Goal: Task Accomplishment & Management: Manage account settings

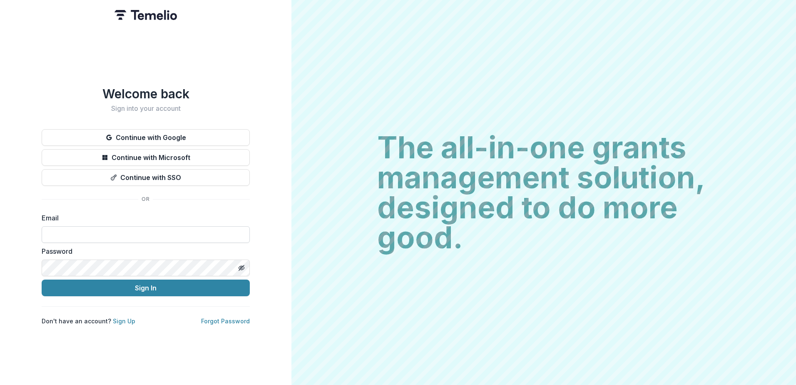
click at [83, 230] on input at bounding box center [146, 234] width 208 height 17
type input "**********"
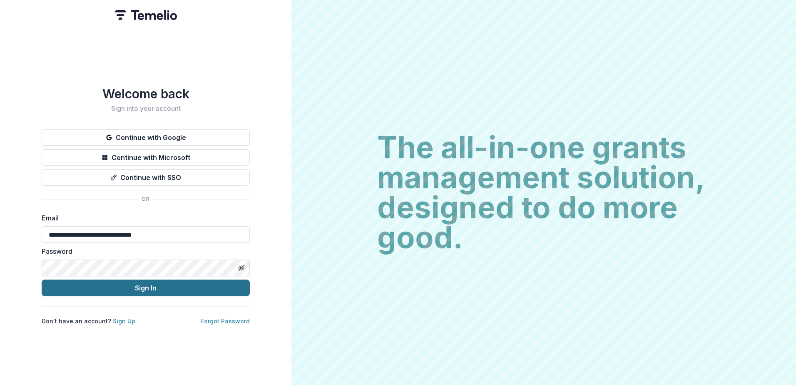
click at [138, 286] on button "Sign In" at bounding box center [146, 287] width 208 height 17
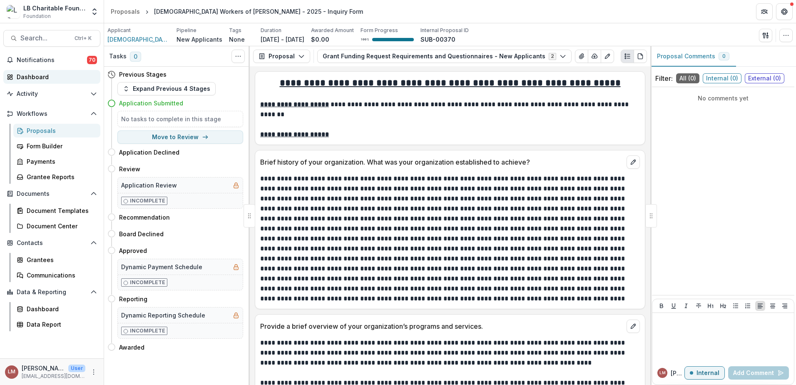
click at [30, 79] on div "Dashboard" at bounding box center [55, 76] width 77 height 9
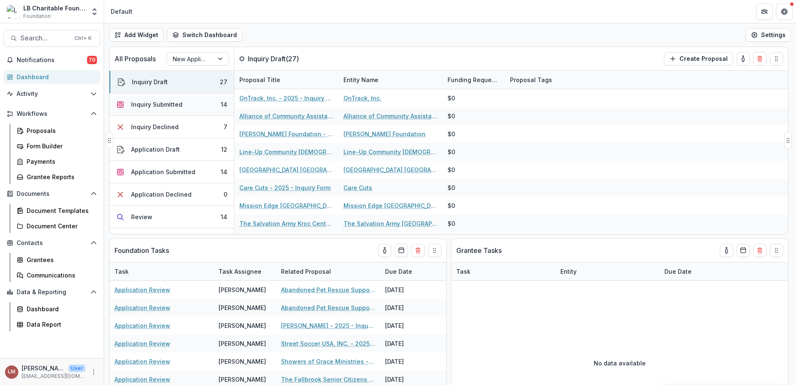
click at [169, 103] on div "Inquiry Submitted" at bounding box center [156, 104] width 51 height 9
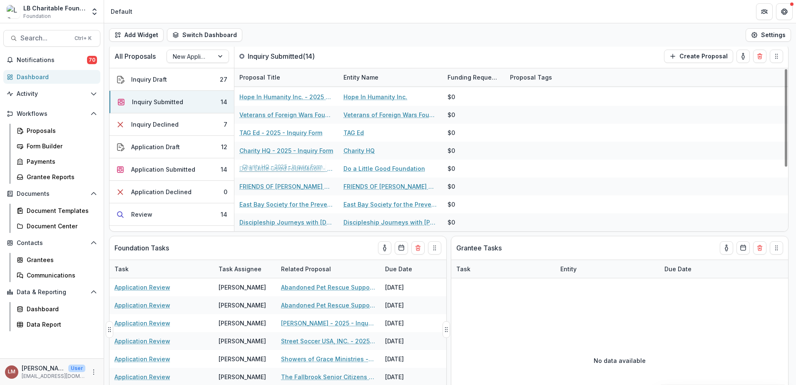
scroll to position [4, 0]
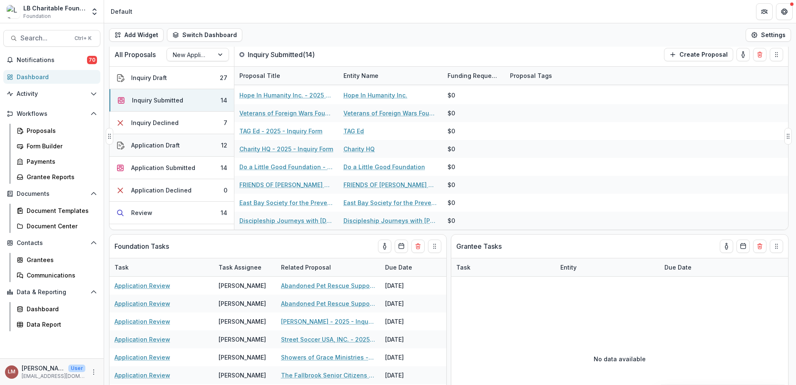
click at [166, 148] on div "Application Draft" at bounding box center [155, 145] width 49 height 9
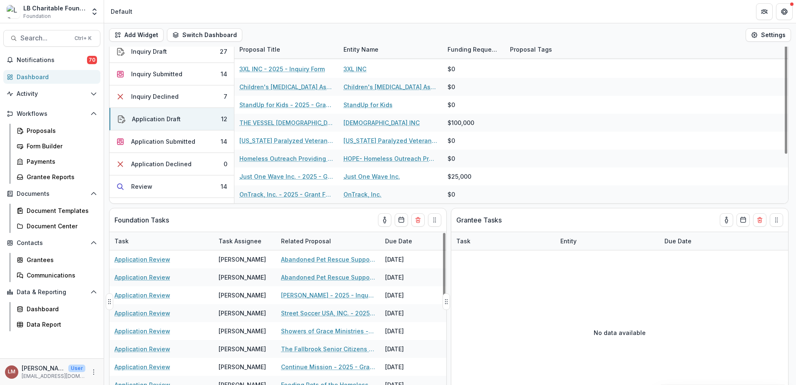
scroll to position [29, 0]
click at [176, 70] on button "Inquiry Submitted 14" at bounding box center [171, 75] width 124 height 22
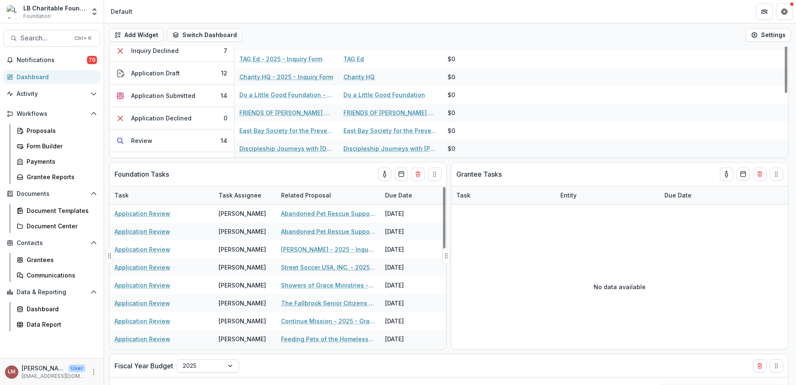
scroll to position [73, 0]
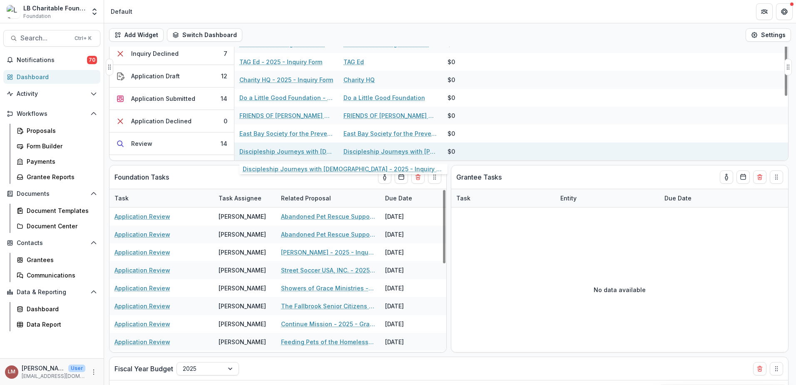
click at [270, 152] on link "Discipleship Journeys with Jesus - 2025 - Inquiry Form" at bounding box center [286, 151] width 94 height 9
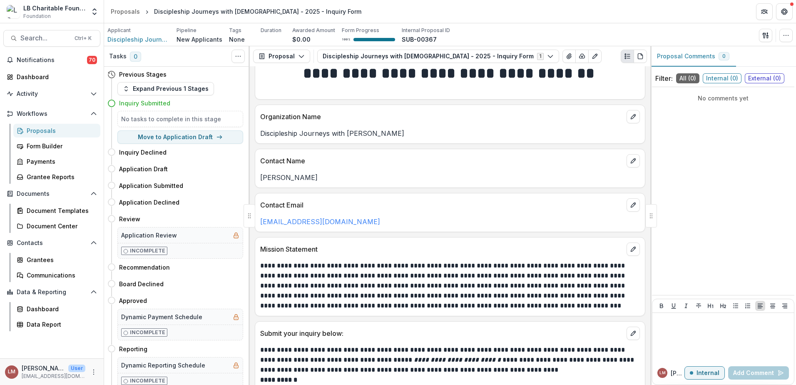
scroll to position [24, 0]
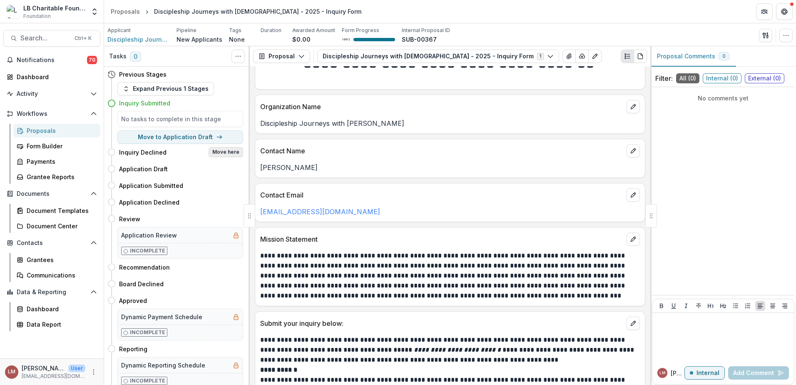
click at [227, 152] on button "Move here" at bounding box center [225, 152] width 35 height 10
select select "**********"
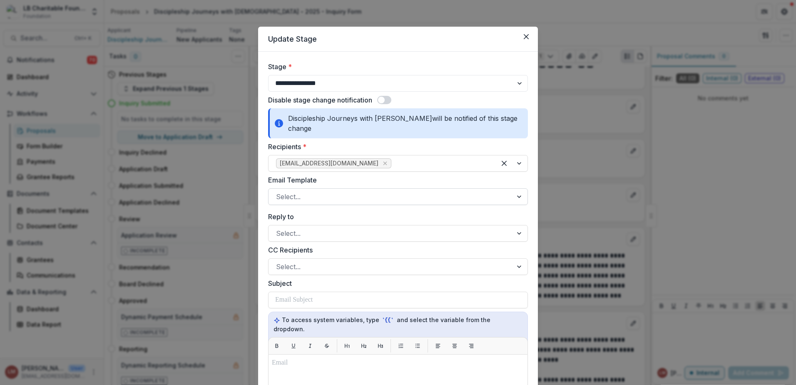
drag, startPoint x: 520, startPoint y: 189, endPoint x: 509, endPoint y: 188, distance: 10.8
click at [520, 189] on div at bounding box center [519, 197] width 15 height 16
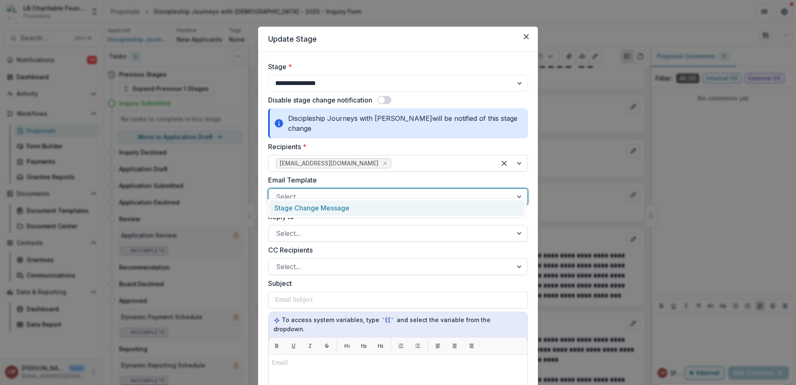
click at [333, 206] on div "Stage Change Message" at bounding box center [397, 207] width 256 height 15
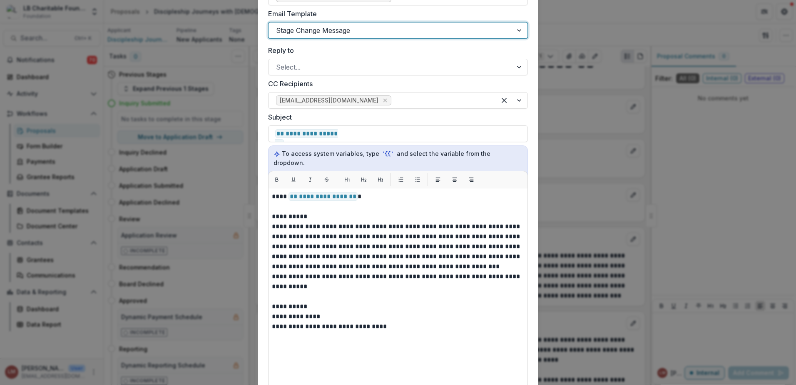
scroll to position [171, 0]
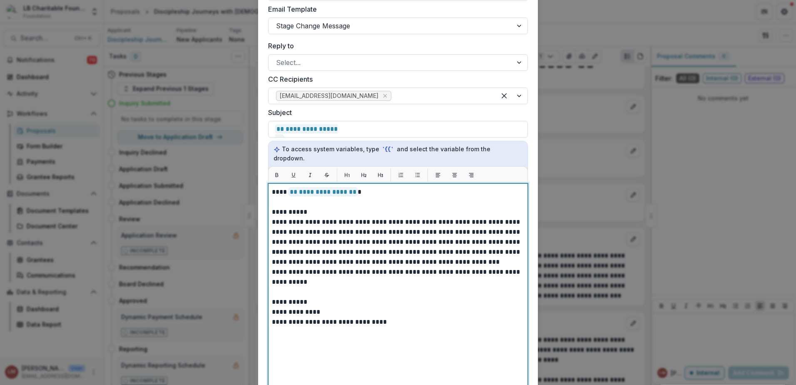
click at [312, 297] on p "**********" at bounding box center [398, 302] width 252 height 10
drag, startPoint x: 273, startPoint y: 304, endPoint x: 381, endPoint y: 313, distance: 109.0
click at [381, 313] on div "**********" at bounding box center [398, 287] width 252 height 201
click at [304, 307] on p at bounding box center [398, 312] width 252 height 10
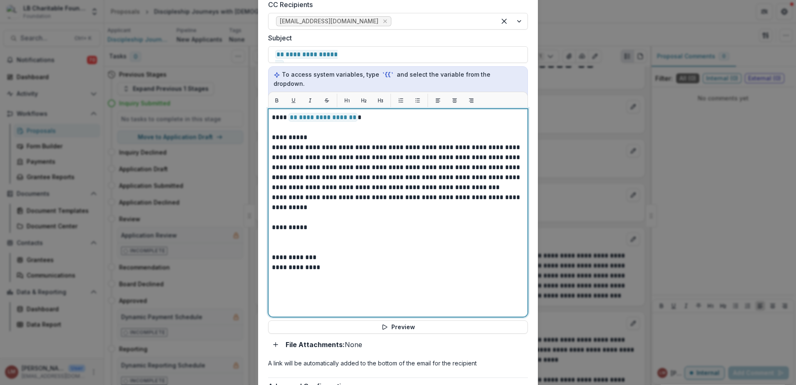
scroll to position [286, 0]
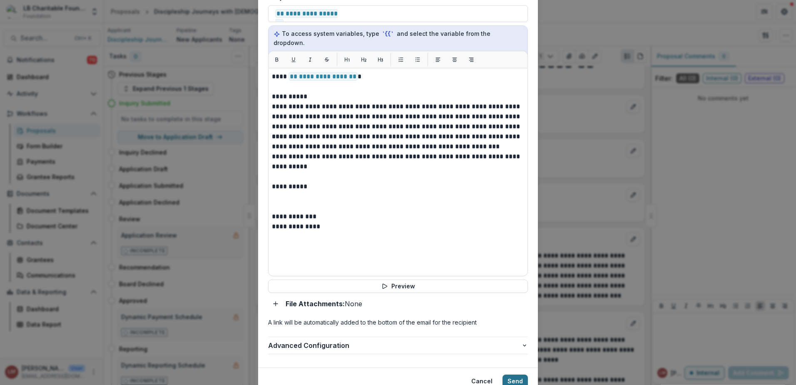
click at [516, 374] on button "Send" at bounding box center [514, 380] width 25 height 13
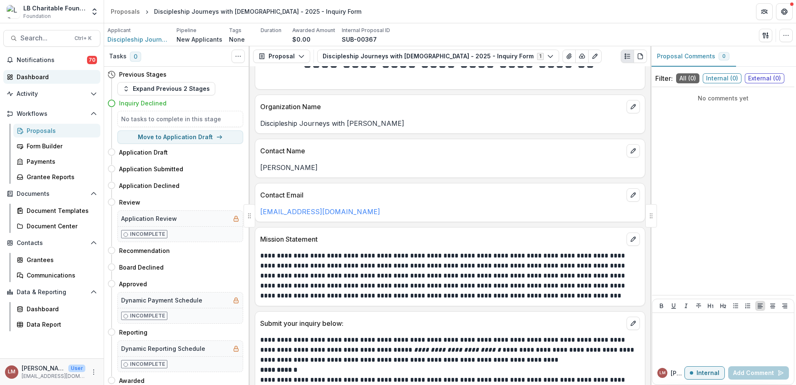
click at [37, 78] on div "Dashboard" at bounding box center [55, 76] width 77 height 9
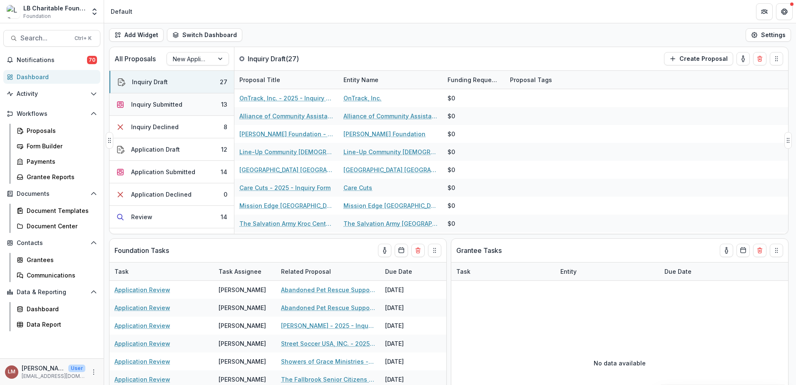
click at [188, 105] on button "Inquiry Submitted 13" at bounding box center [171, 104] width 124 height 22
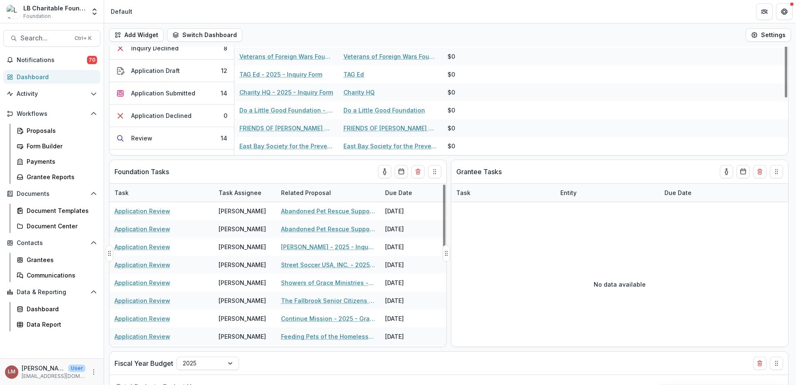
scroll to position [90, 0]
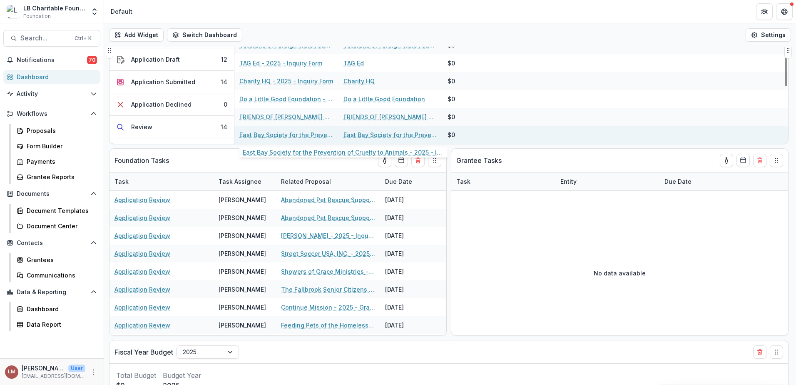
click at [276, 134] on link "East Bay Society for the Prevention of Cruelty to Animals - 2025 - Inquiry Form" at bounding box center [286, 134] width 94 height 9
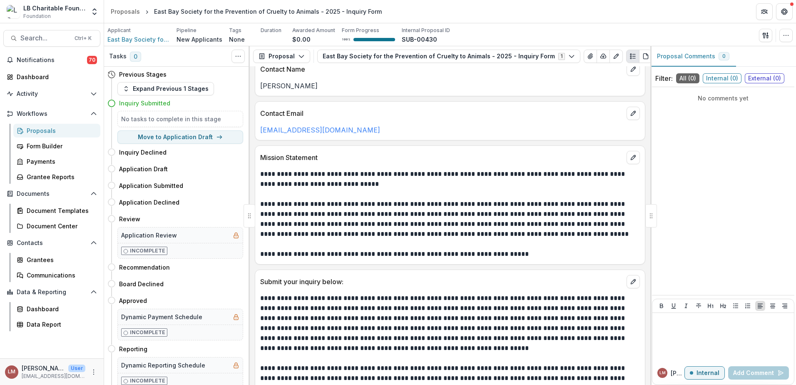
scroll to position [126, 0]
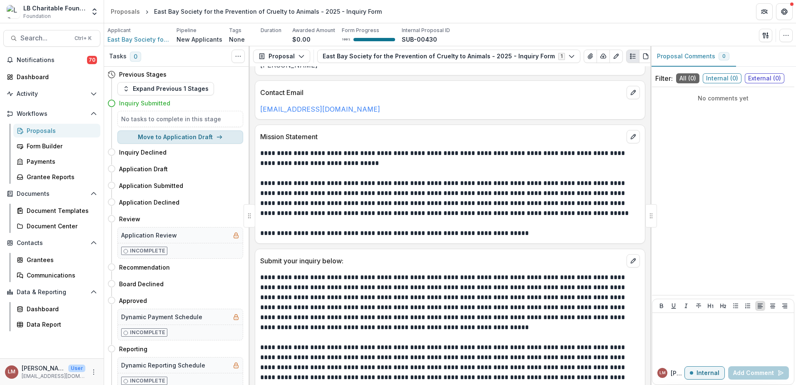
click at [202, 136] on button "Move to Application Draft" at bounding box center [180, 136] width 126 height 13
select select "**********"
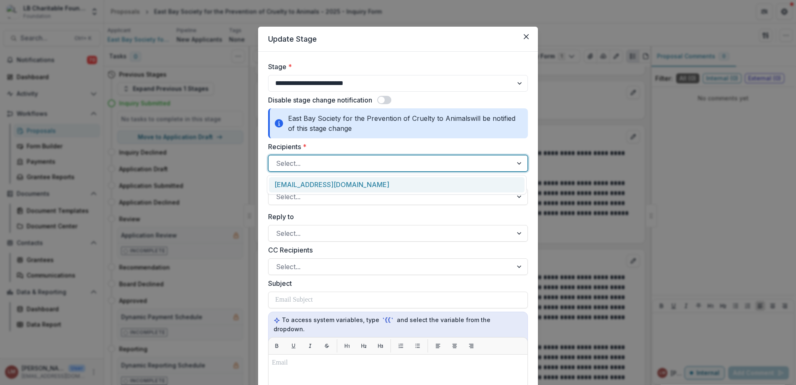
click at [519, 166] on div at bounding box center [519, 163] width 15 height 16
click at [516, 166] on div at bounding box center [519, 163] width 15 height 16
click at [360, 187] on div "grants@eastbayspca.org" at bounding box center [397, 184] width 256 height 15
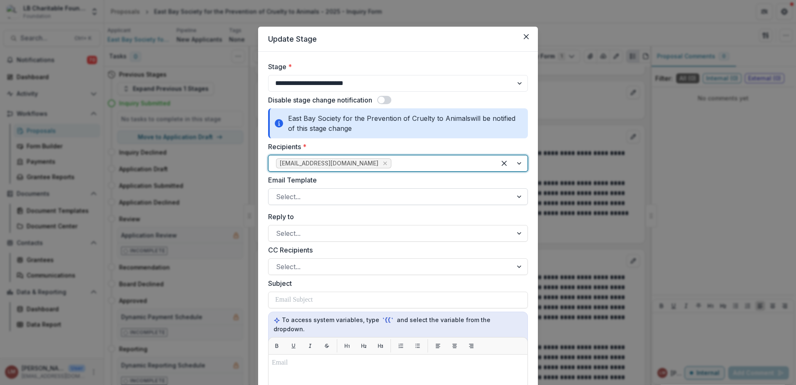
click at [519, 199] on div at bounding box center [519, 197] width 15 height 16
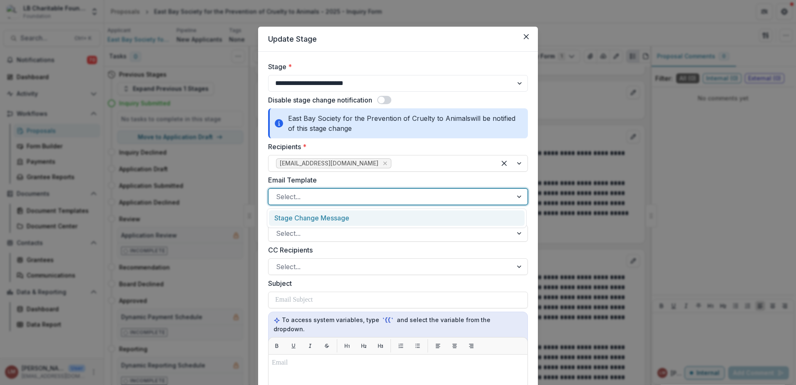
click at [336, 216] on div "Stage Change Message" at bounding box center [397, 217] width 256 height 15
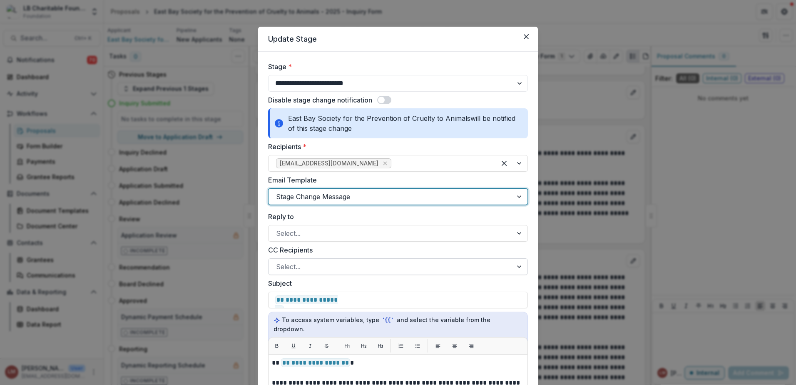
click at [519, 266] on div at bounding box center [519, 266] width 15 height 16
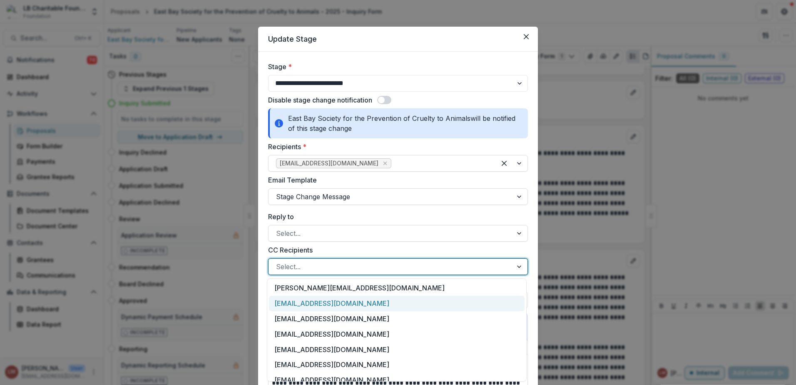
click at [338, 304] on div "grants@lbcharitablefoundation.org" at bounding box center [397, 302] width 256 height 15
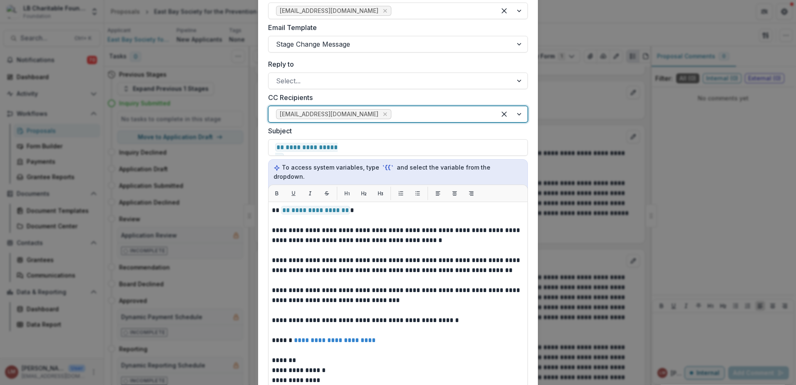
scroll to position [153, 0]
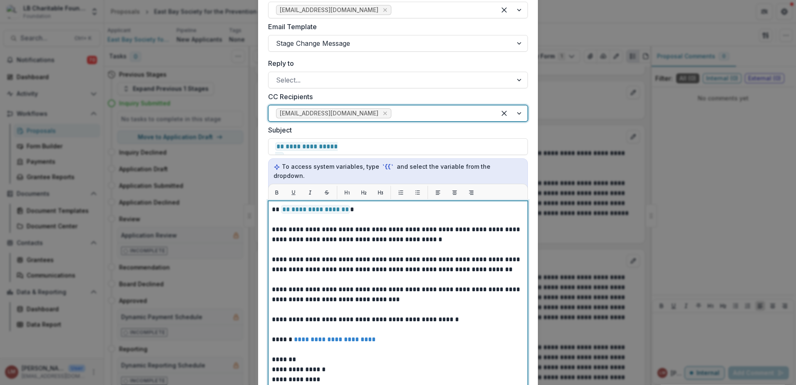
click at [310, 354] on p "*******" at bounding box center [398, 359] width 252 height 10
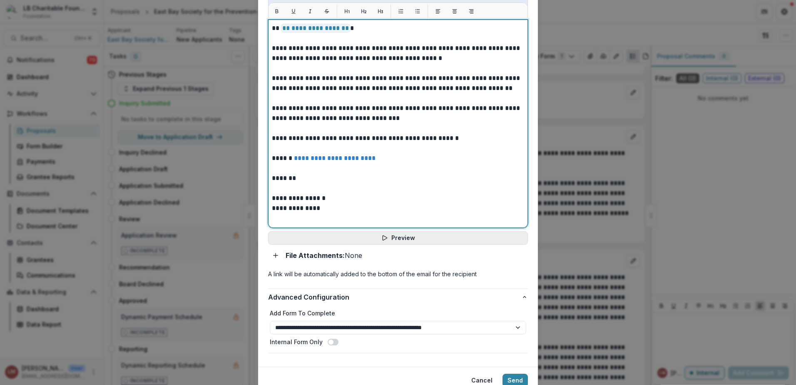
scroll to position [361, 0]
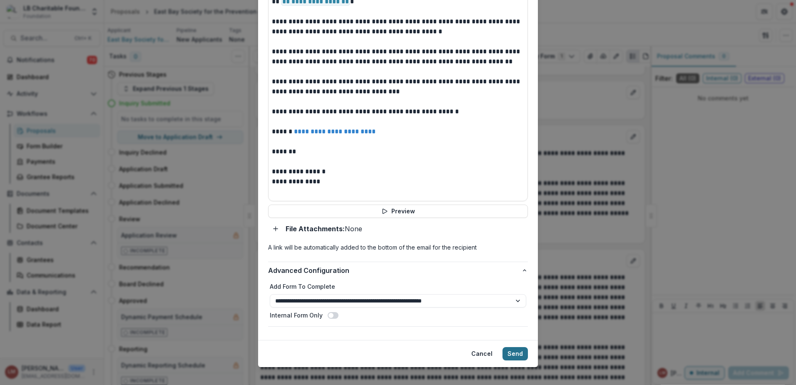
click at [508, 347] on button "Send" at bounding box center [514, 353] width 25 height 13
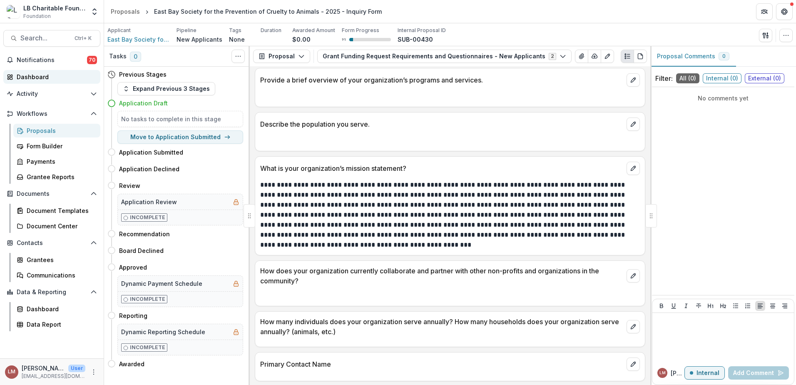
click at [43, 77] on div "Dashboard" at bounding box center [55, 76] width 77 height 9
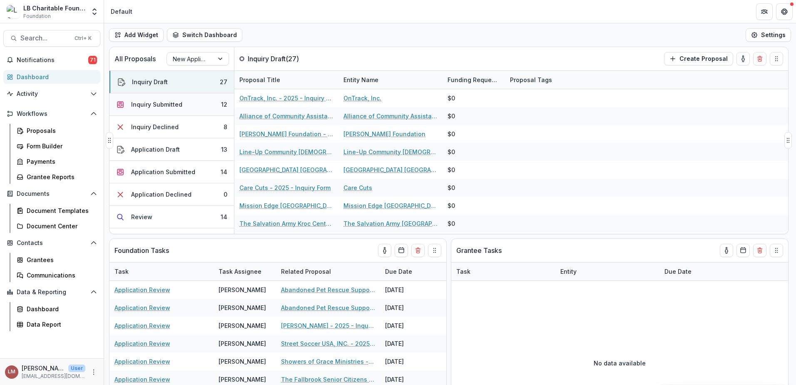
click at [177, 105] on div "Inquiry Submitted" at bounding box center [156, 104] width 51 height 9
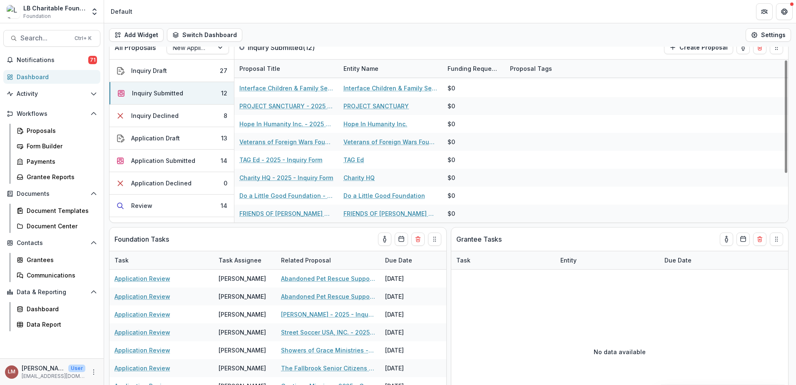
scroll to position [27, 0]
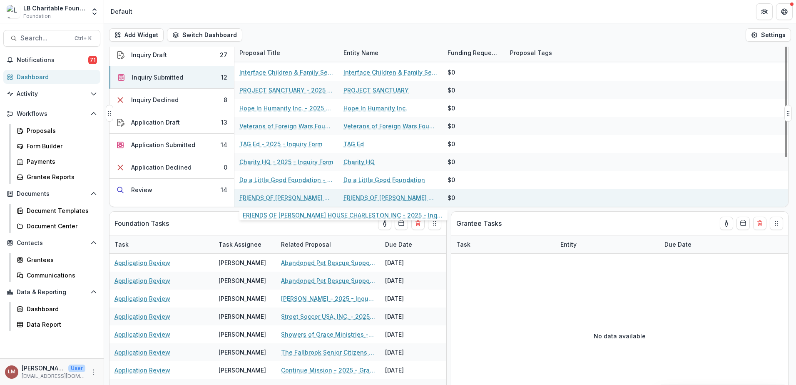
click at [285, 198] on link "FRIENDS OF FISHER HOUSE CHARLESTON INC - 2025 - Inquiry Form" at bounding box center [286, 197] width 94 height 9
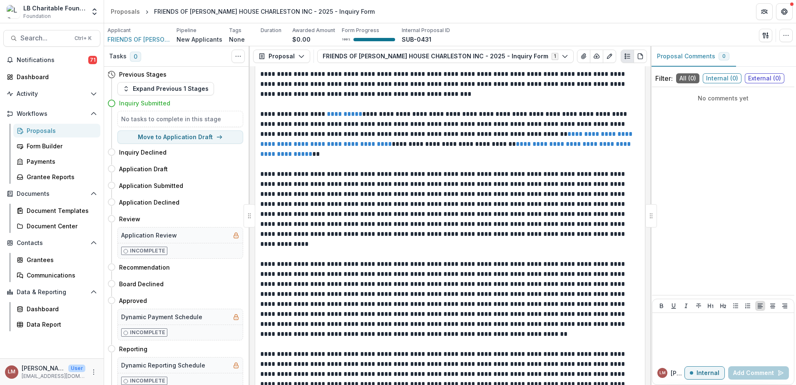
scroll to position [438, 0]
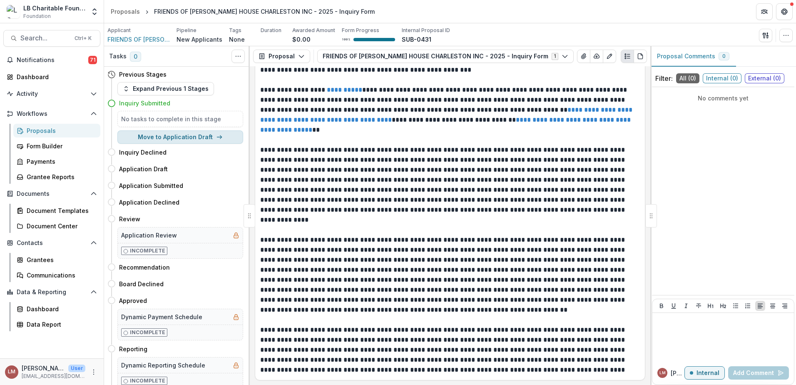
click at [184, 137] on button "Move to Application Draft" at bounding box center [180, 136] width 126 height 13
select select "**********"
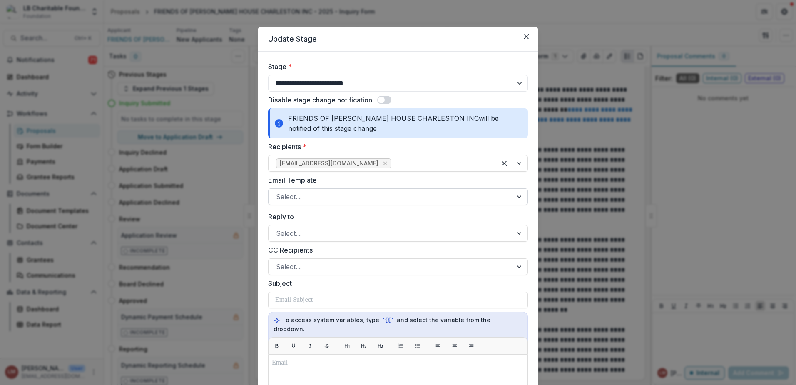
click at [516, 197] on div at bounding box center [519, 197] width 15 height 16
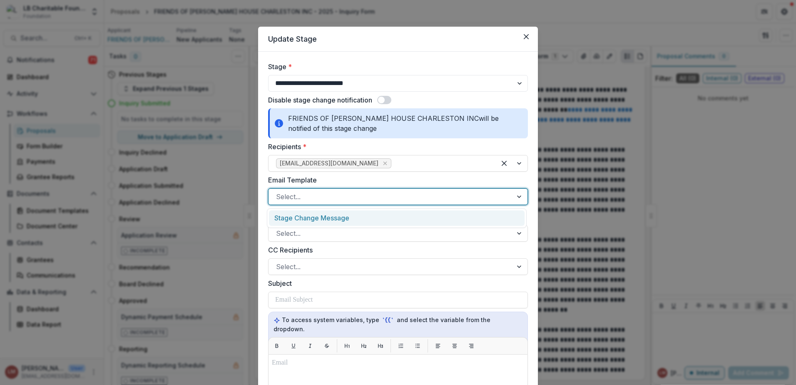
click at [351, 216] on div "Stage Change Message" at bounding box center [397, 217] width 256 height 15
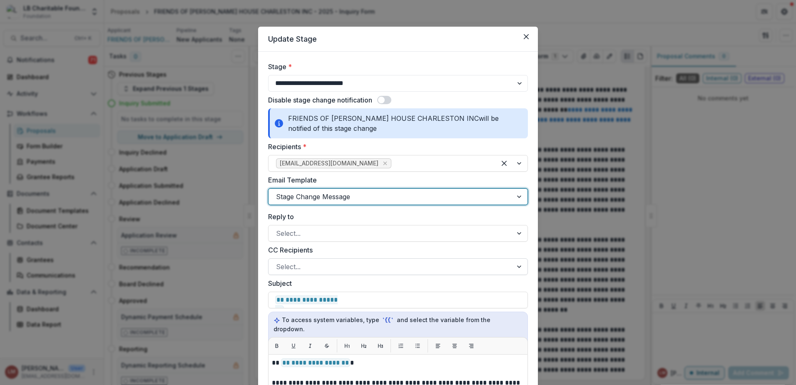
click at [519, 267] on div at bounding box center [519, 266] width 15 height 16
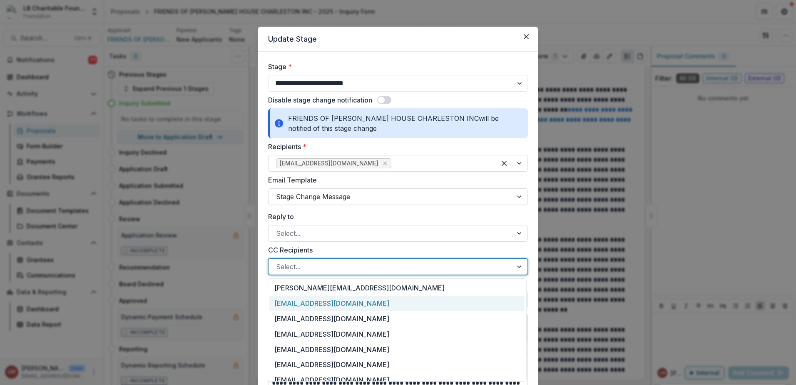
click at [335, 302] on div "grants@lbcharitablefoundation.org" at bounding box center [397, 302] width 256 height 15
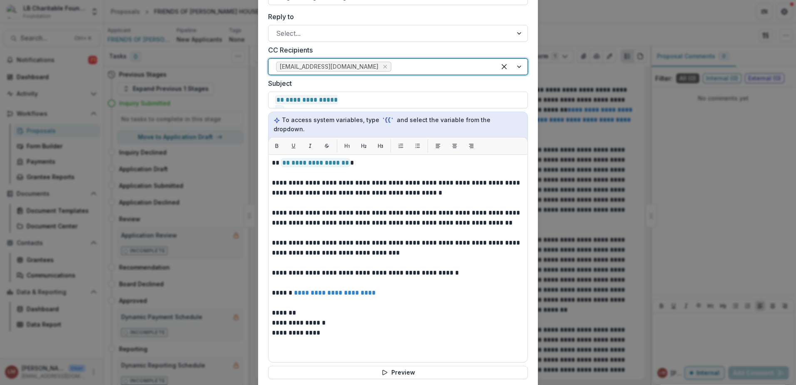
scroll to position [202, 0]
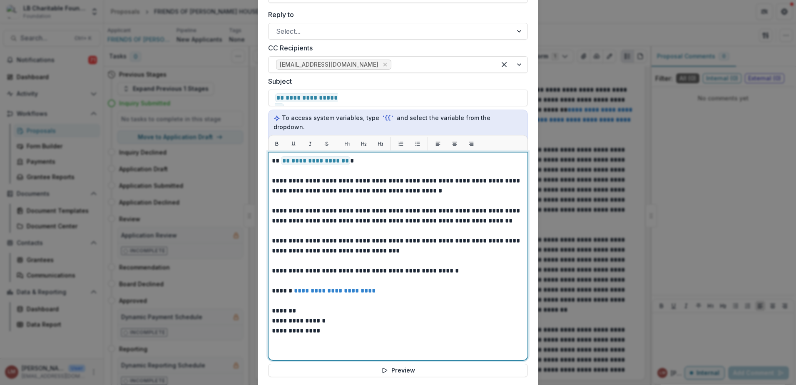
click at [327, 305] on p "*******" at bounding box center [398, 310] width 252 height 10
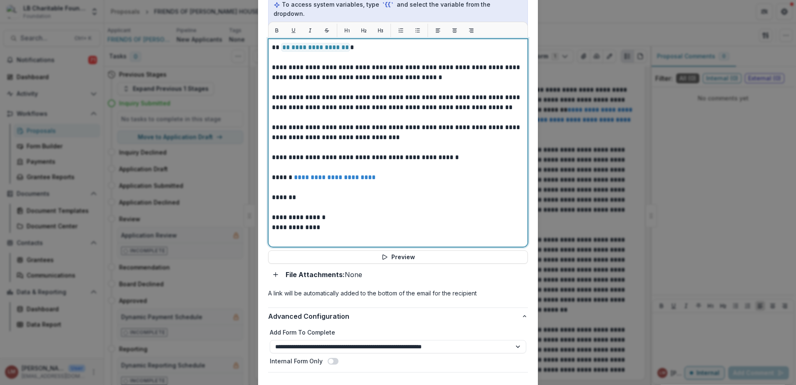
scroll to position [361, 0]
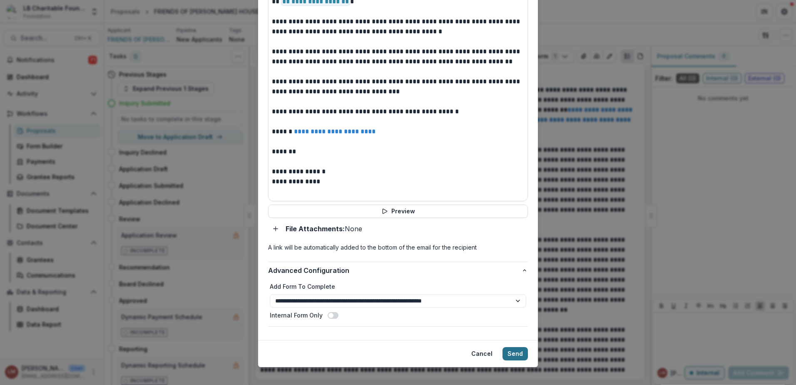
click at [514, 347] on button "Send" at bounding box center [514, 353] width 25 height 13
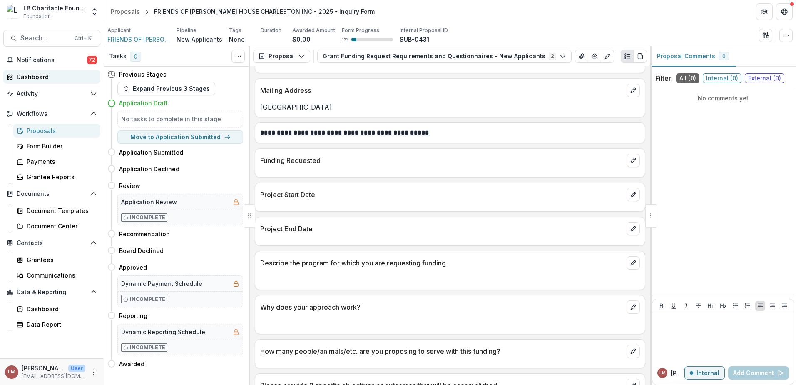
click at [32, 74] on div "Dashboard" at bounding box center [55, 76] width 77 height 9
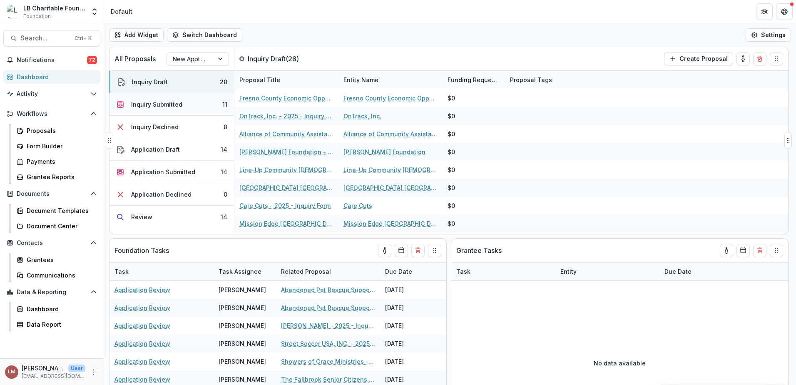
click at [183, 102] on button "Inquiry Submitted 11" at bounding box center [171, 104] width 124 height 22
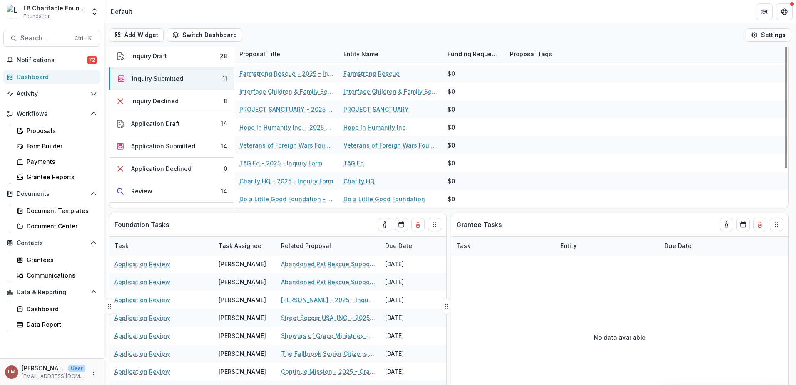
scroll to position [28, 0]
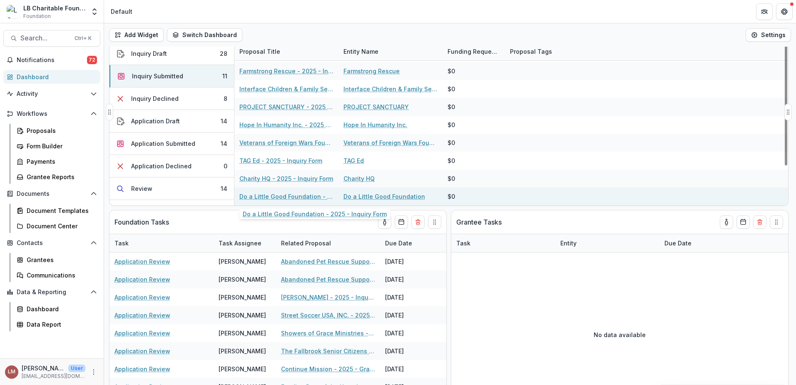
click at [280, 196] on link "Do a Little Good Foundation - 2025 - Inquiry Form" at bounding box center [286, 196] width 94 height 9
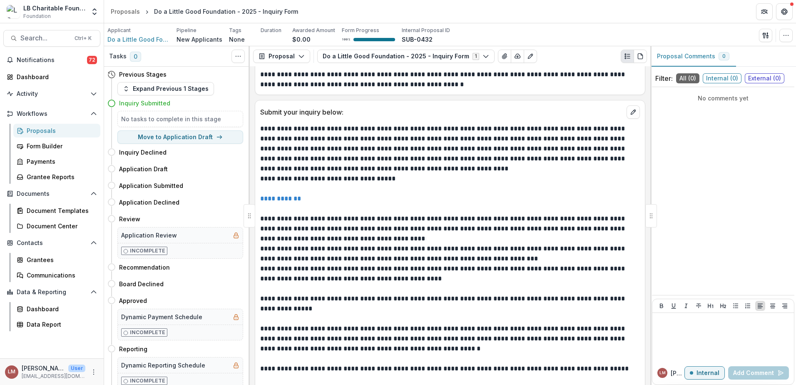
scroll to position [261, 0]
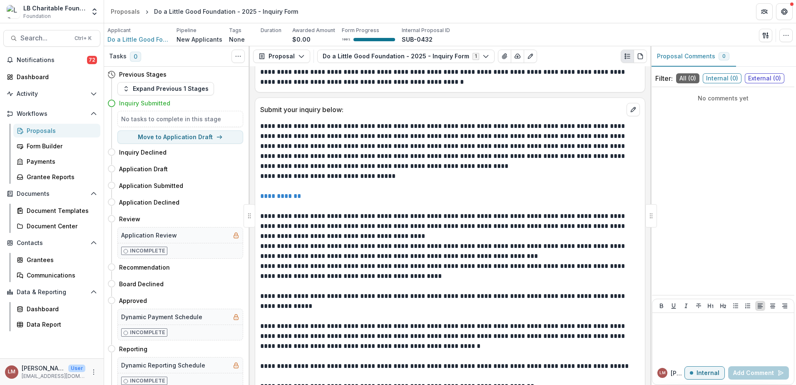
click at [293, 196] on link "**********" at bounding box center [280, 196] width 41 height 6
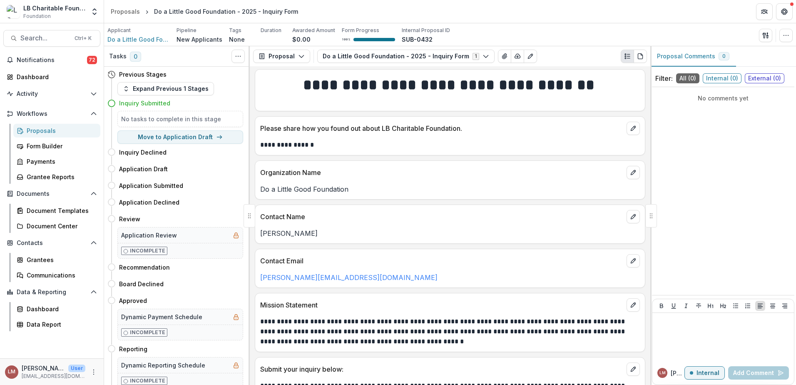
scroll to position [0, 0]
